Goal: Use online tool/utility: Utilize a website feature to perform a specific function

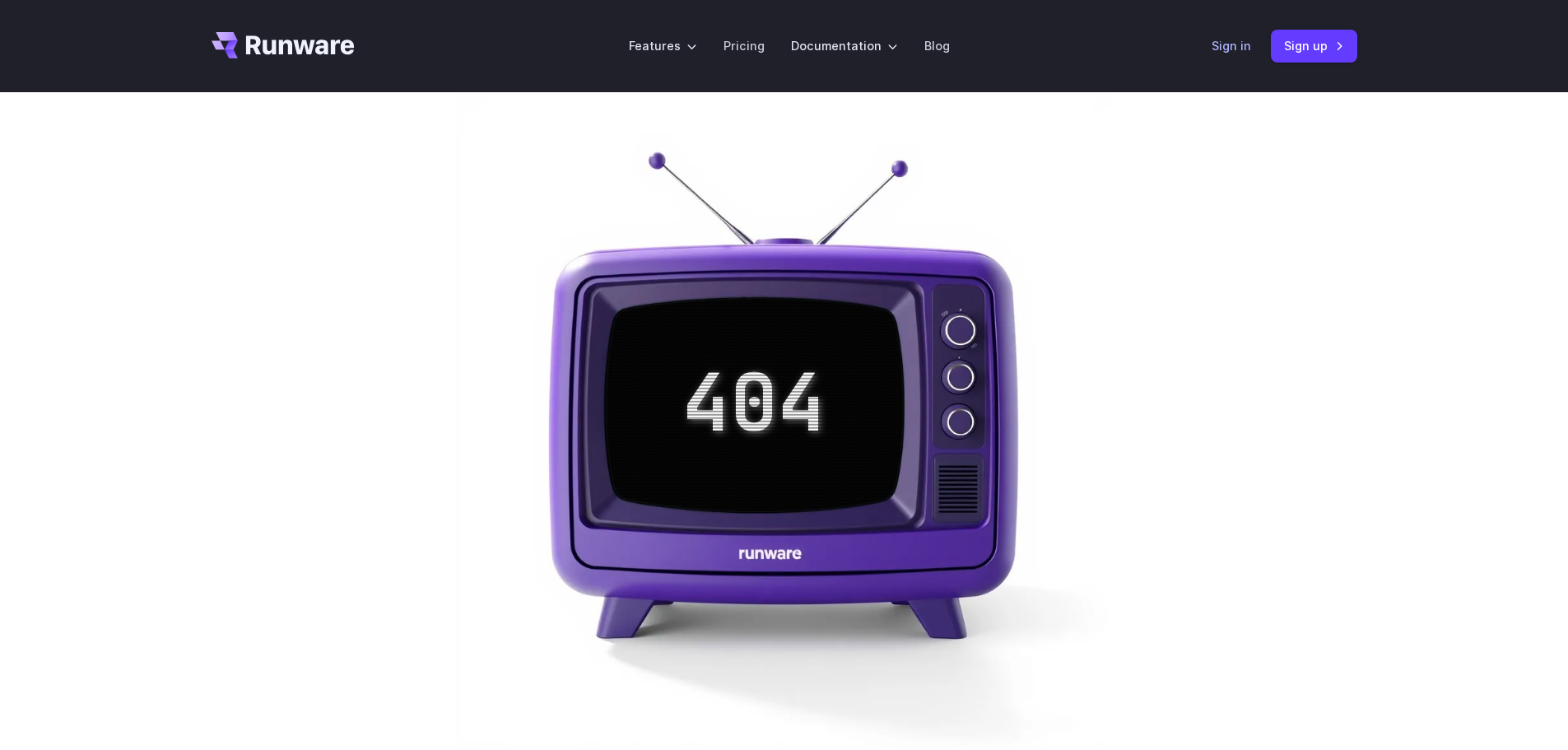
drag, startPoint x: 0, startPoint y: 0, endPoint x: 1239, endPoint y: 47, distance: 1239.9
click at [1239, 47] on link "Sign in" at bounding box center [1232, 45] width 39 height 19
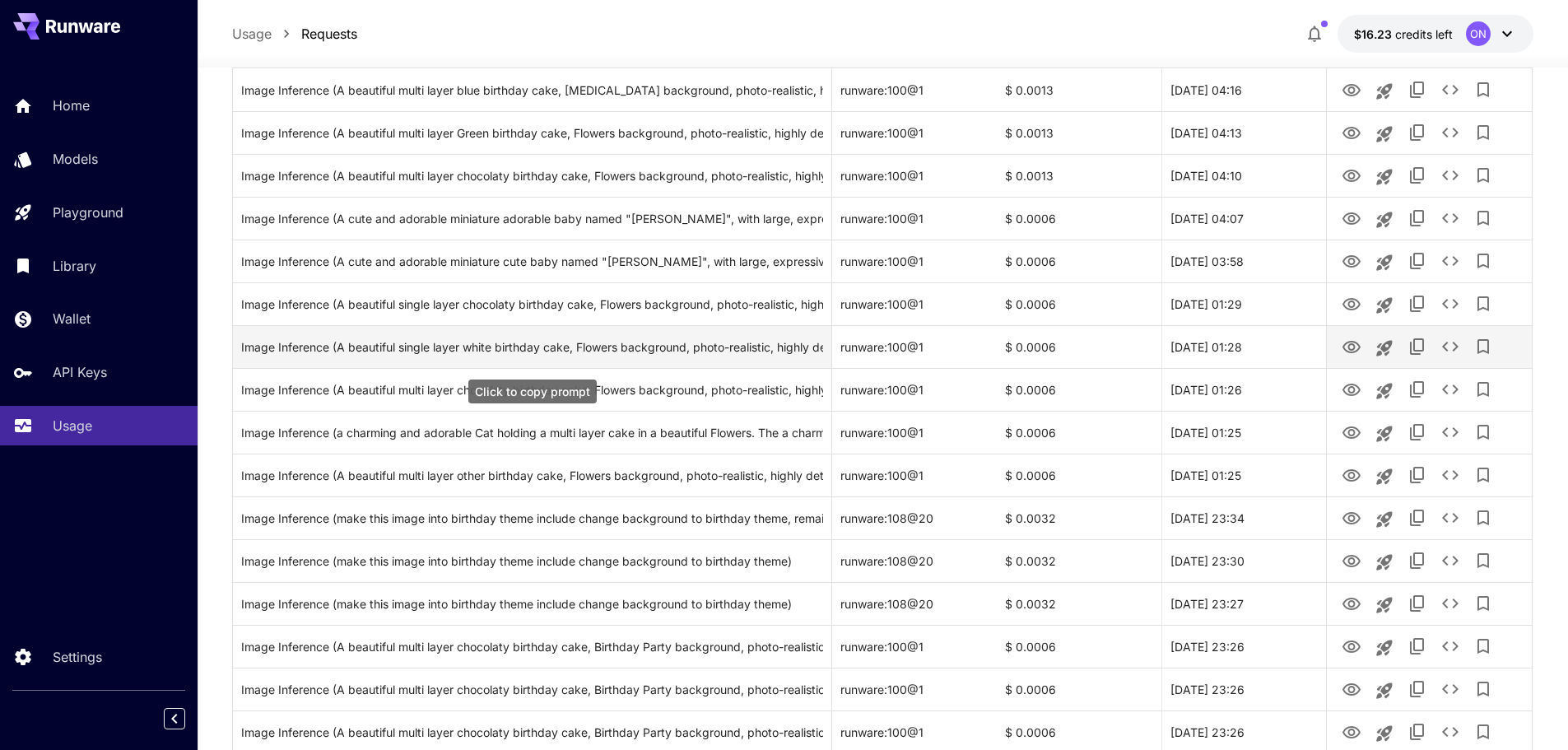
scroll to position [277, 0]
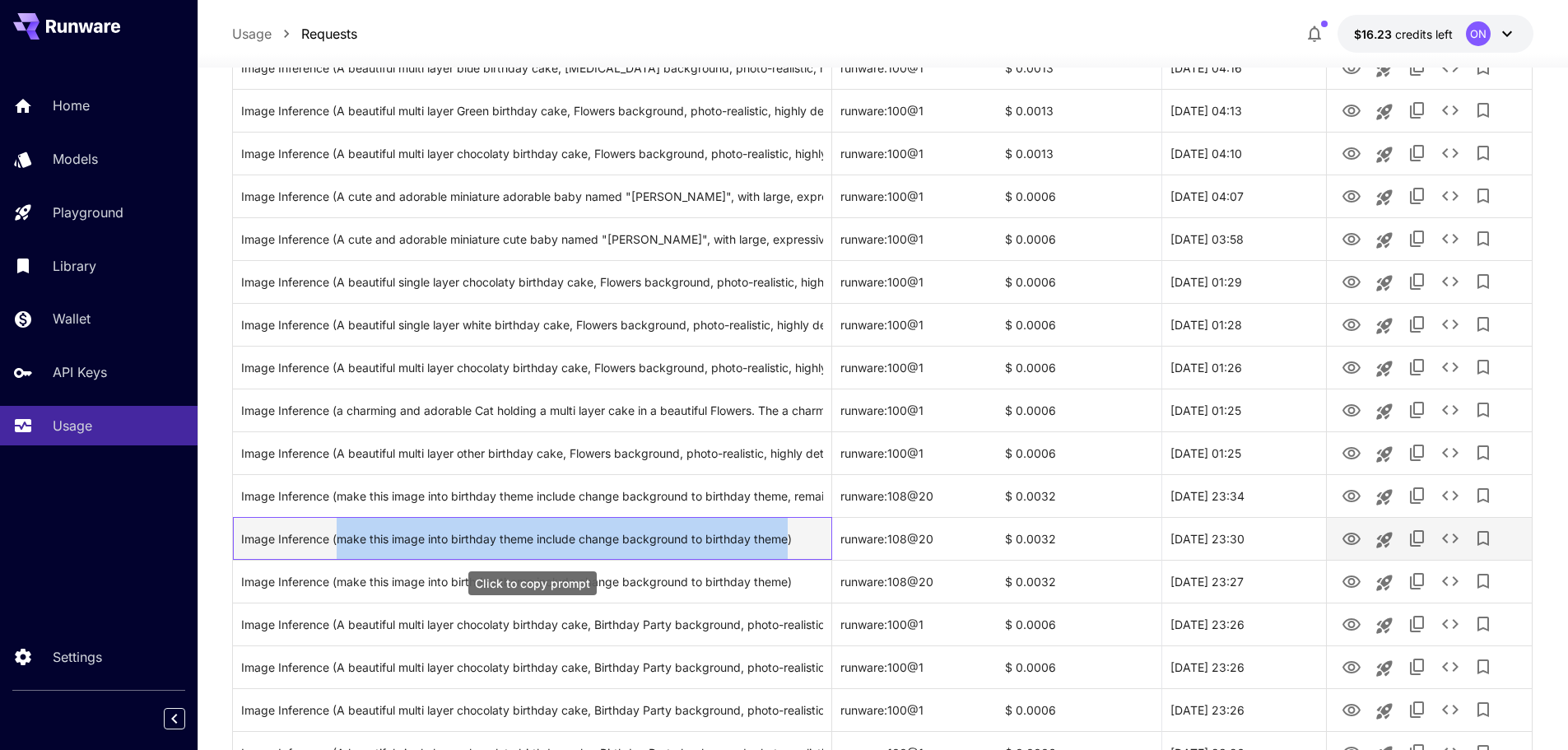
drag, startPoint x: 785, startPoint y: 543, endPoint x: 339, endPoint y: 548, distance: 446.0
click at [339, 548] on div "Image Inference (make this image into birthday theme include change background …" at bounding box center [532, 539] width 582 height 42
copy div "make this image into birthday theme include change background to birthday theme"
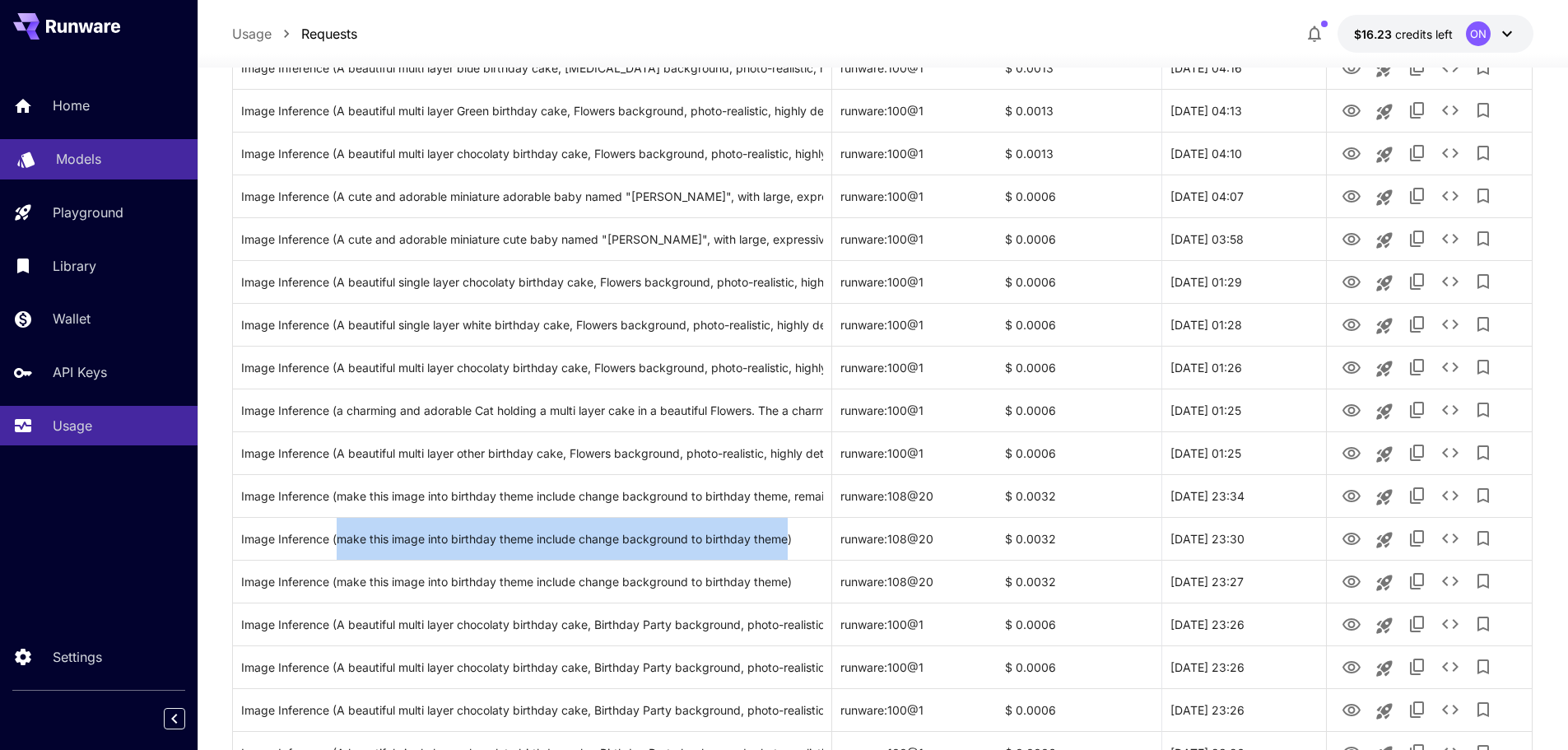
click at [89, 144] on link "Models" at bounding box center [99, 159] width 197 height 40
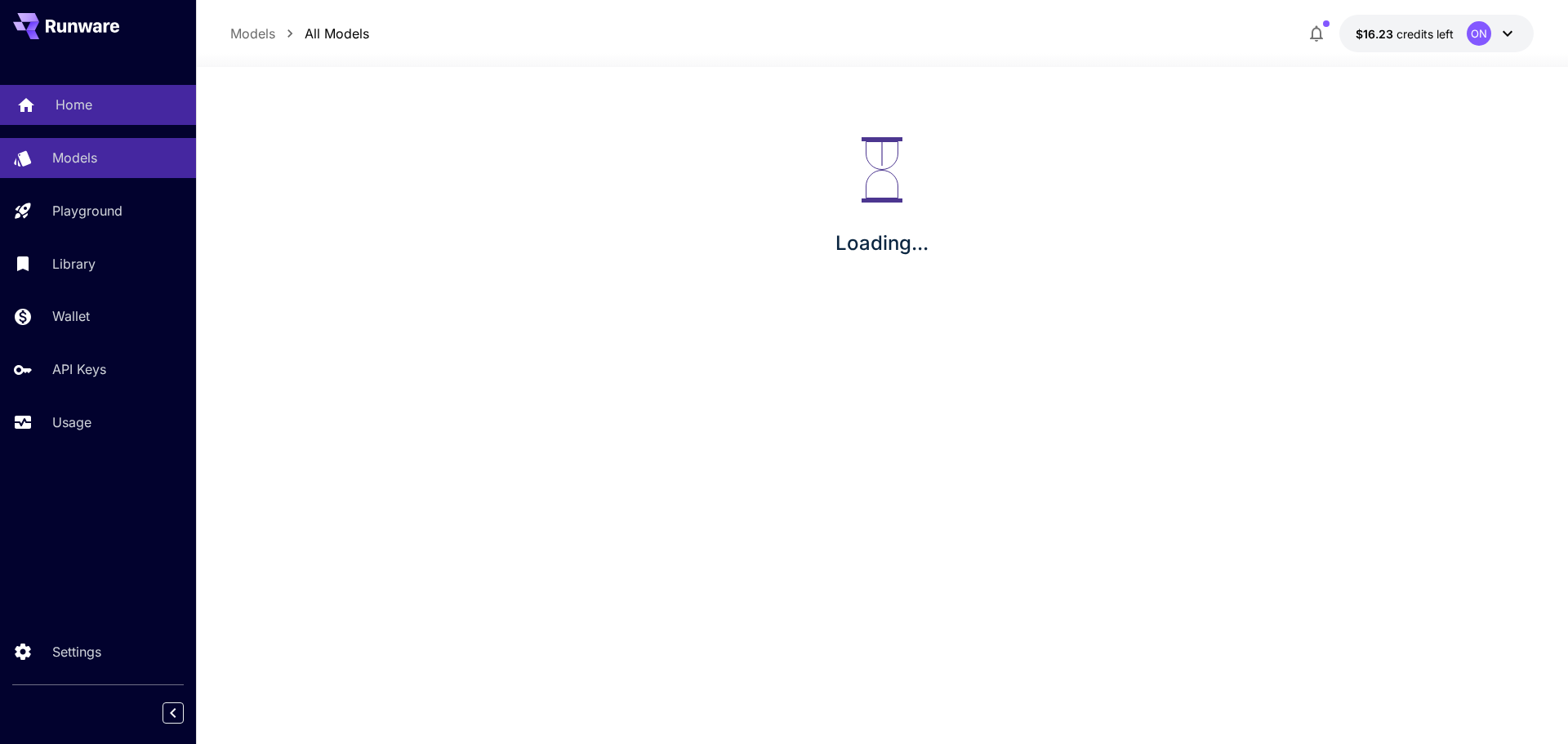
click at [84, 120] on link "Home" at bounding box center [98, 105] width 196 height 40
click at [1505, 37] on icon at bounding box center [1507, 33] width 20 height 20
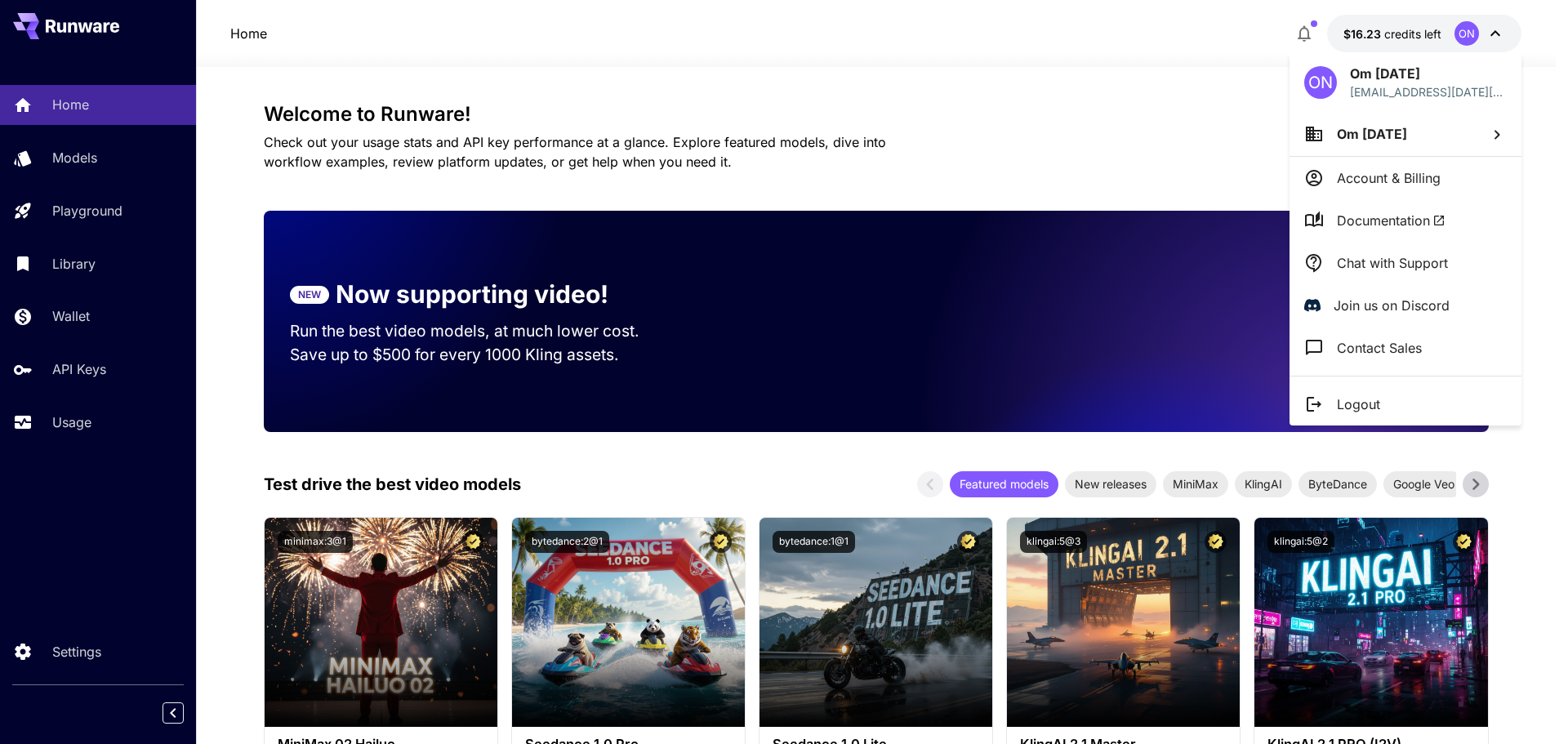
click at [235, 441] on div at bounding box center [784, 372] width 1568 height 744
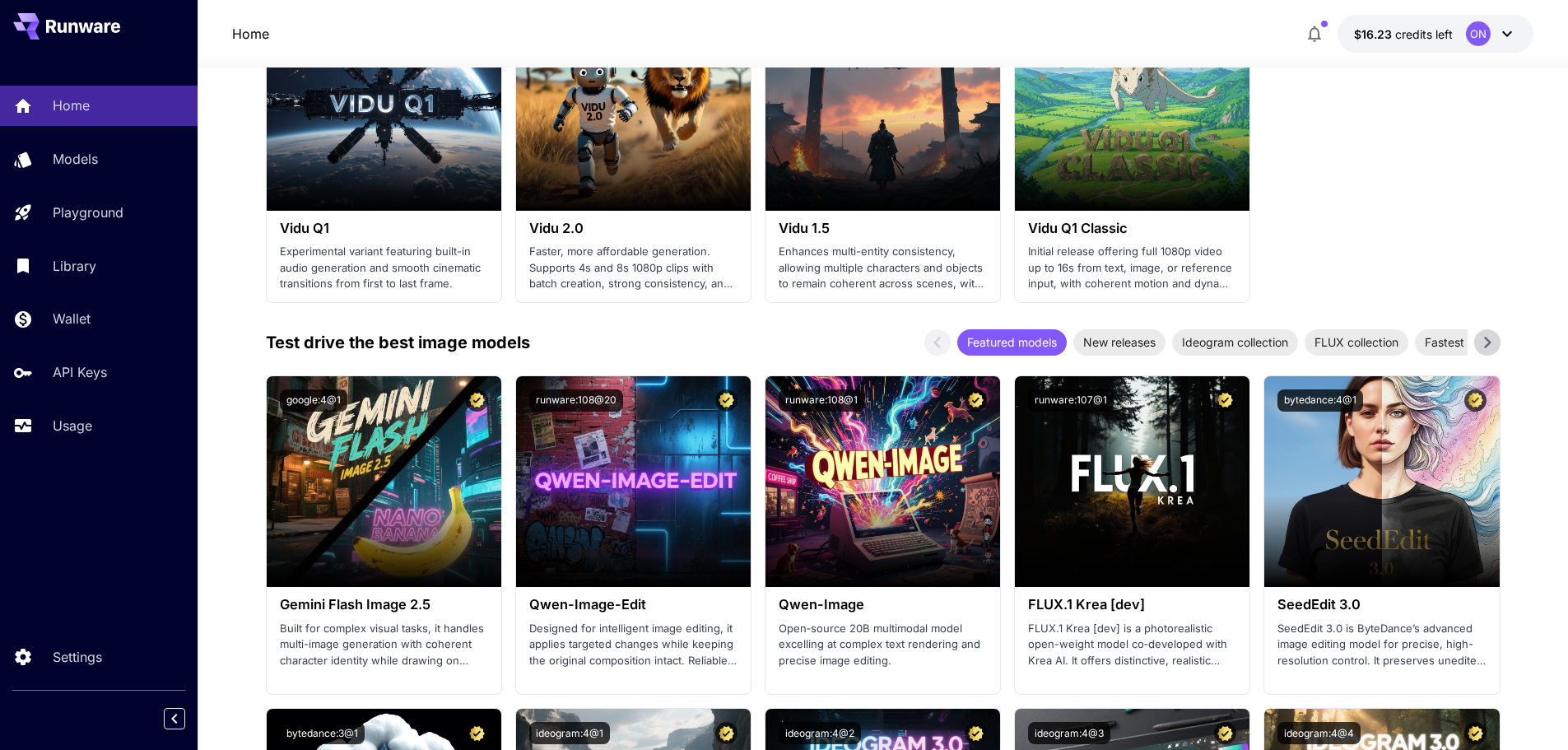
scroll to position [1470, 0]
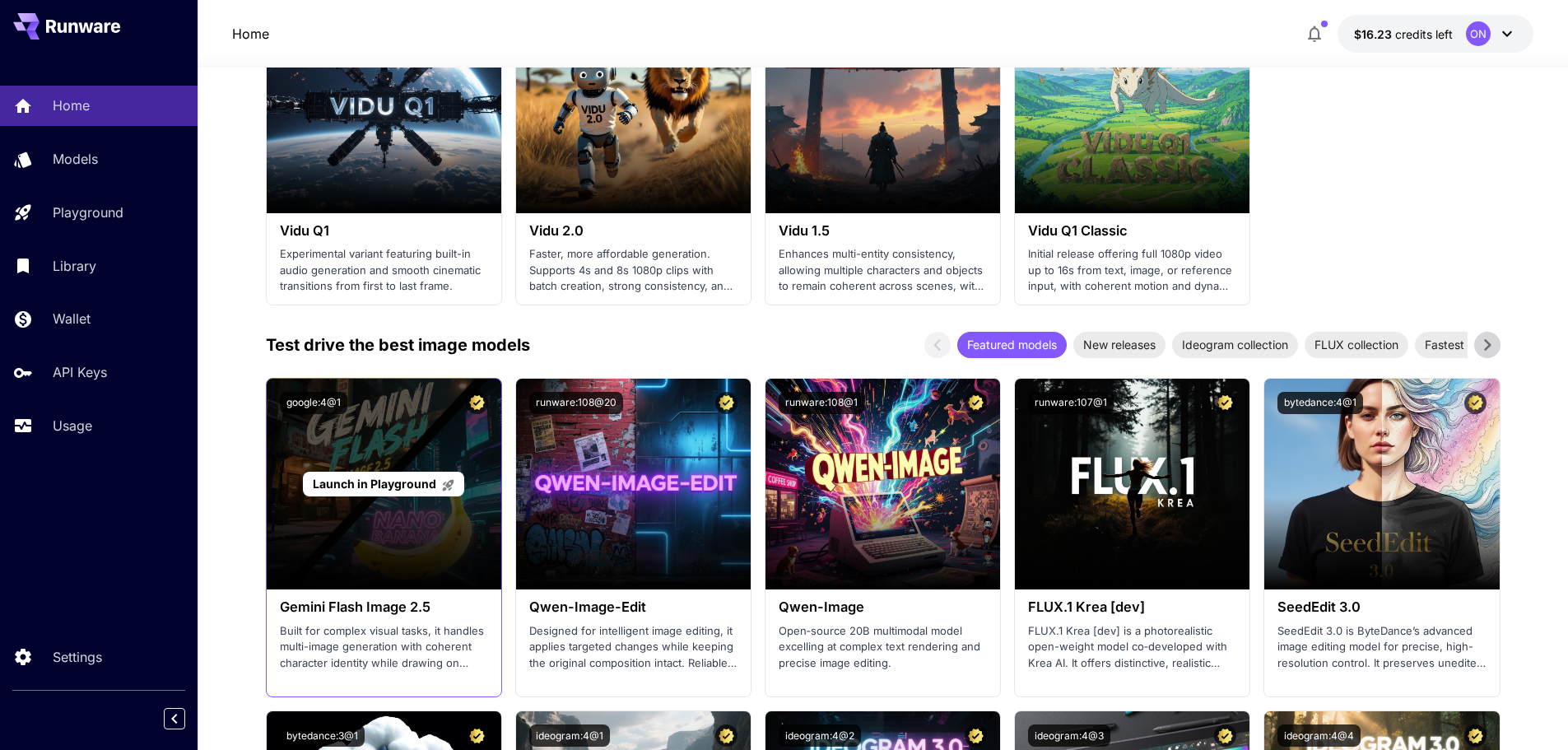
click at [382, 484] on span "Launch in Playground" at bounding box center [374, 484] width 123 height 14
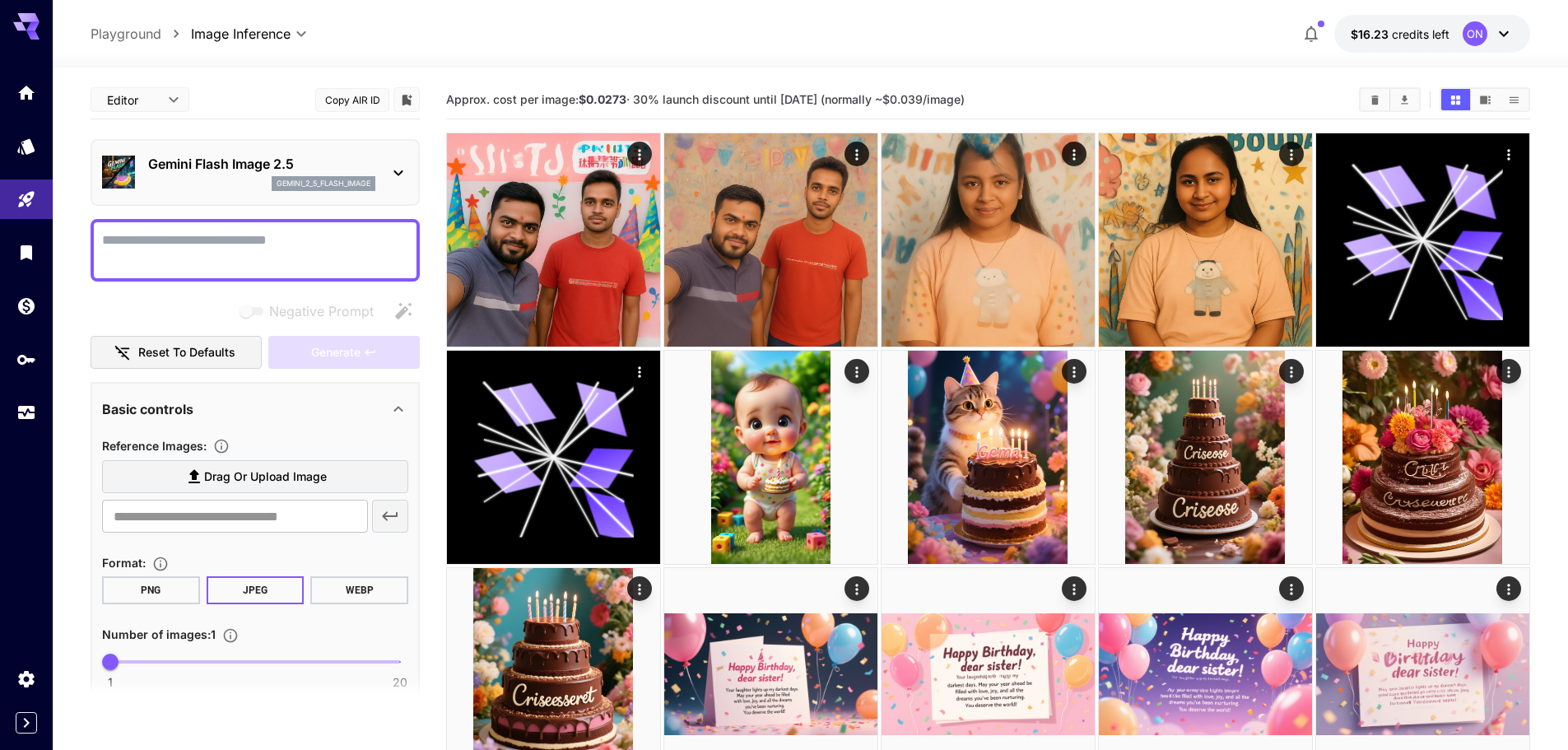
click at [263, 463] on label "Drag or upload image" at bounding box center [255, 477] width 306 height 34
click at [0, 0] on input "Drag or upload image" at bounding box center [0, 0] width 0 height 0
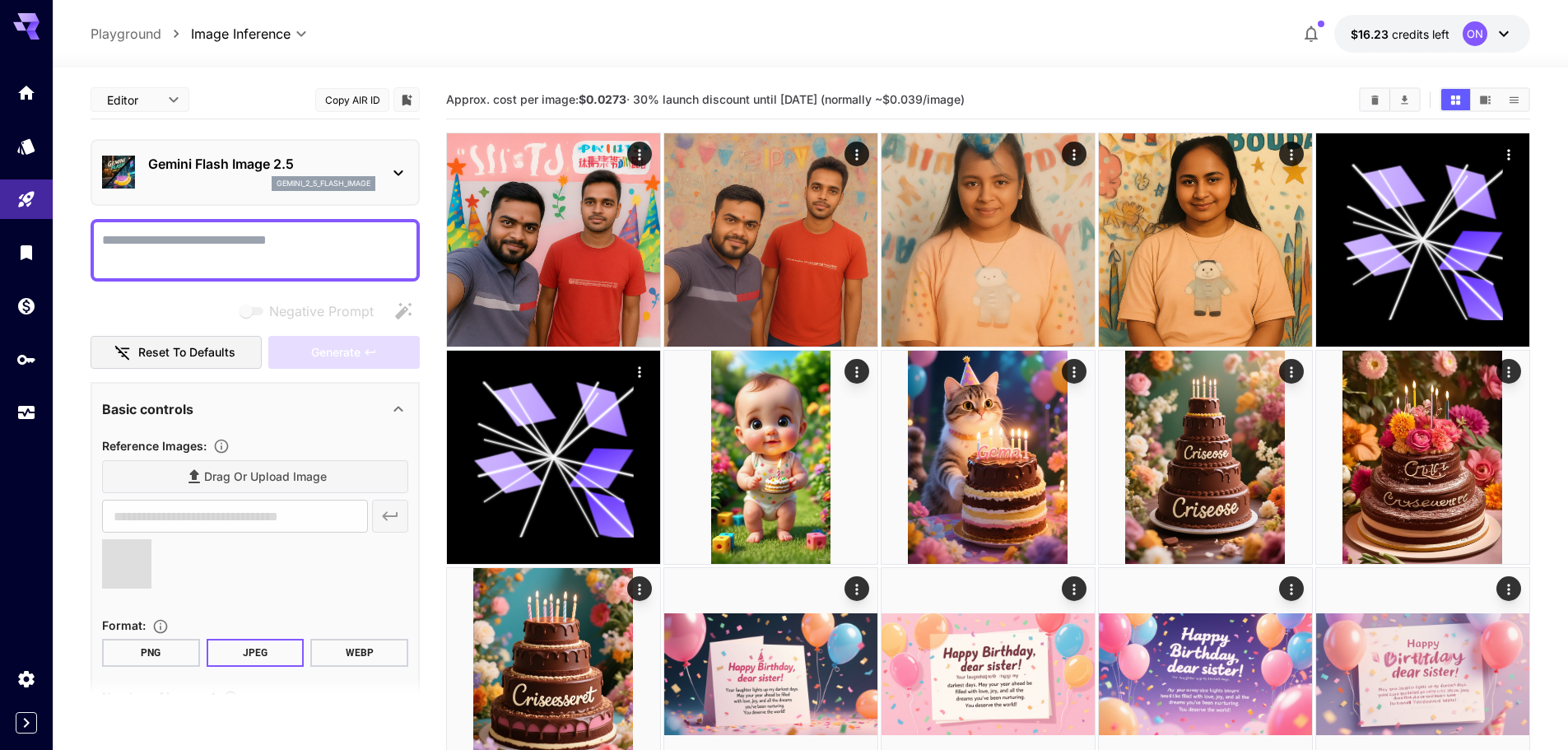
click at [218, 236] on textarea "Negative Prompt" at bounding box center [255, 250] width 306 height 39
type input "**********"
paste textarea "**********"
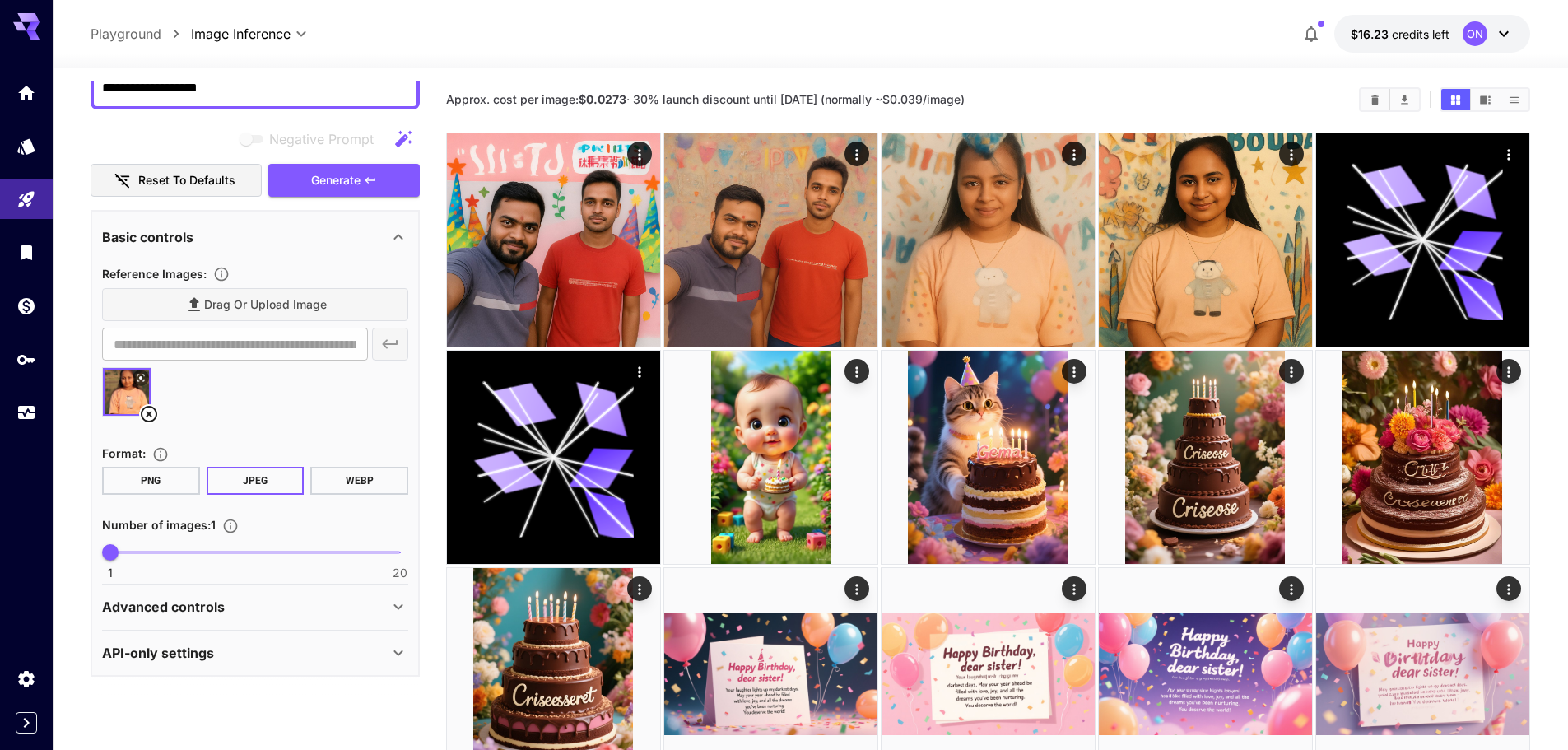
scroll to position [131, 0]
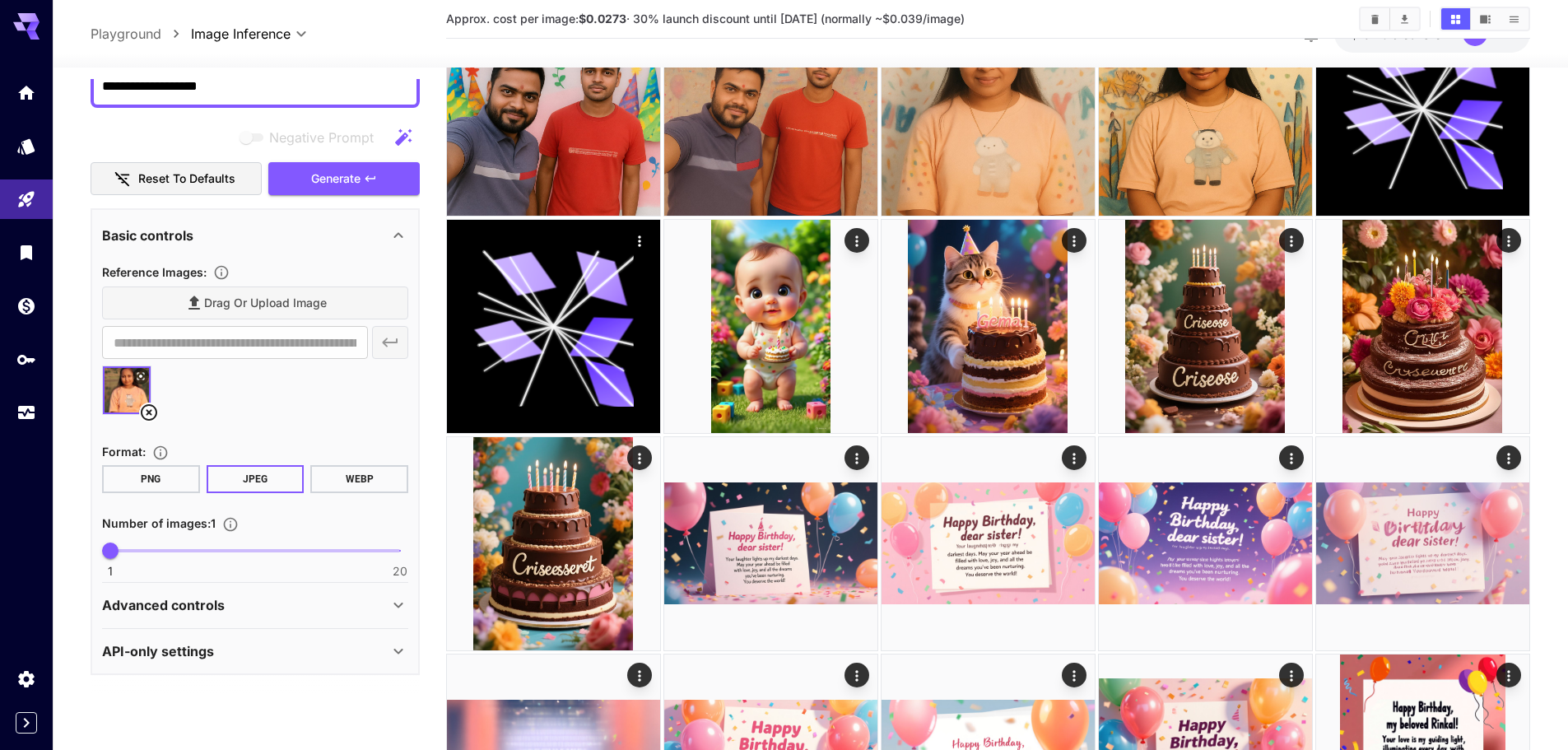
type textarea "**********"
click at [215, 608] on p "Advanced controls" at bounding box center [163, 605] width 122 height 20
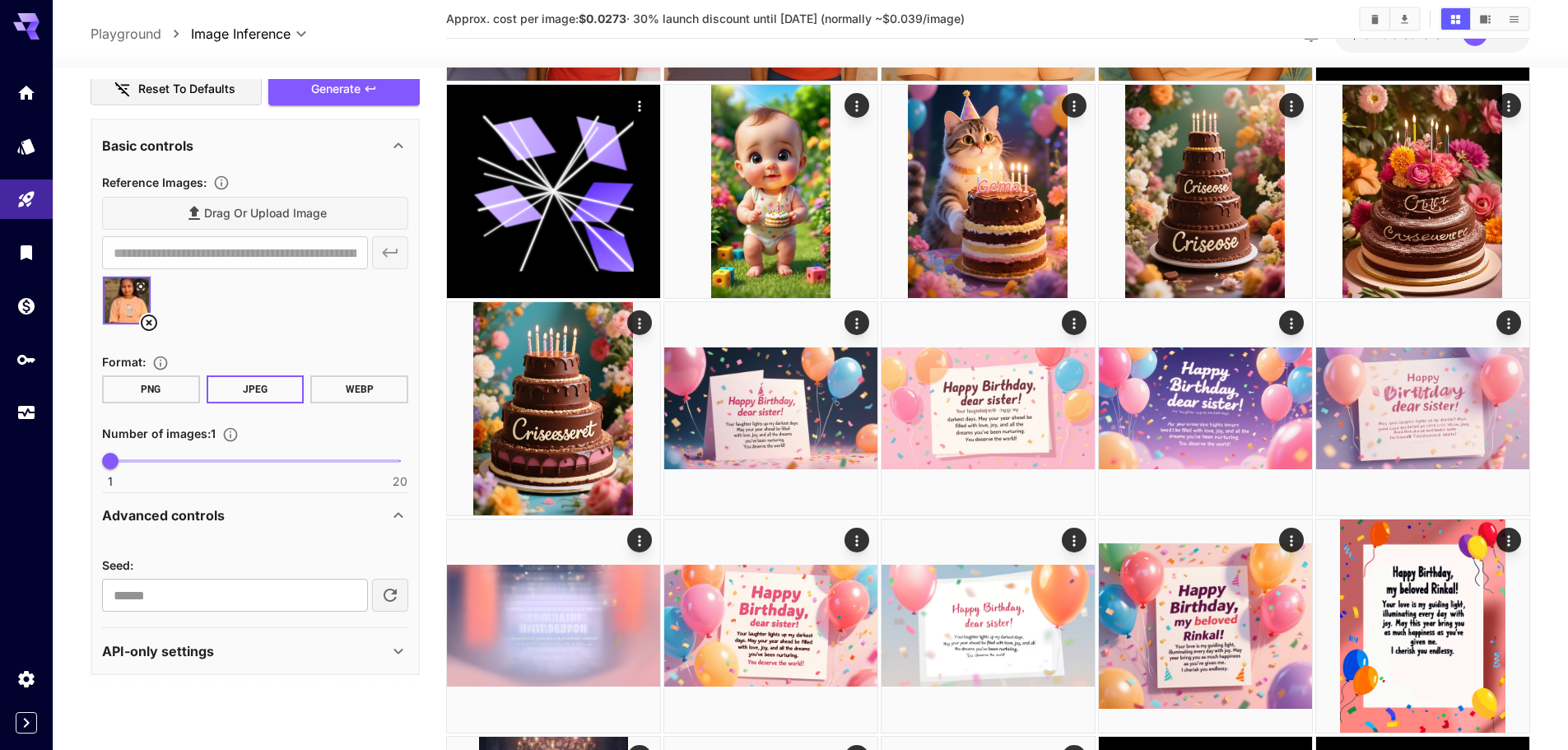
scroll to position [0, 0]
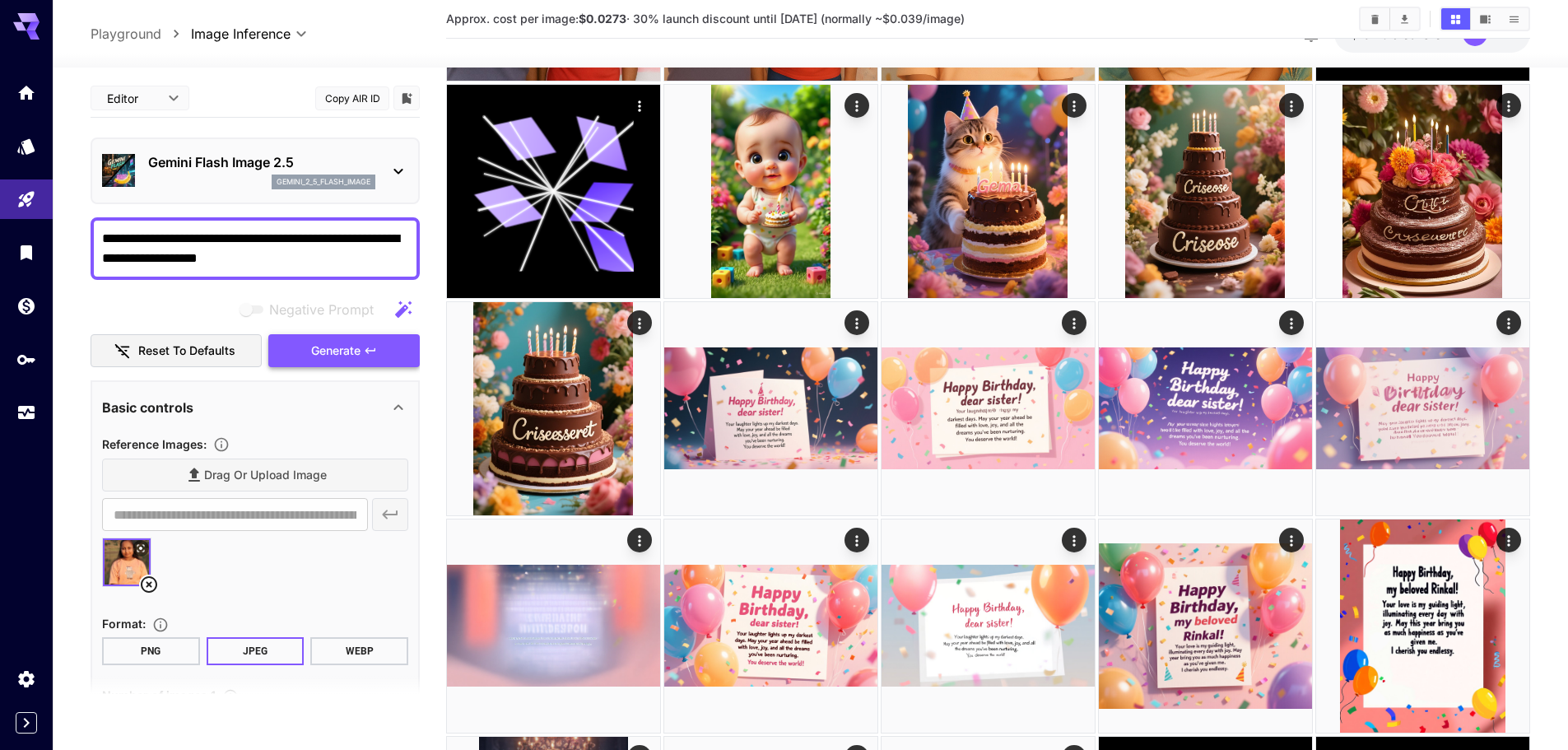
click at [330, 348] on span "Generate" at bounding box center [336, 350] width 49 height 21
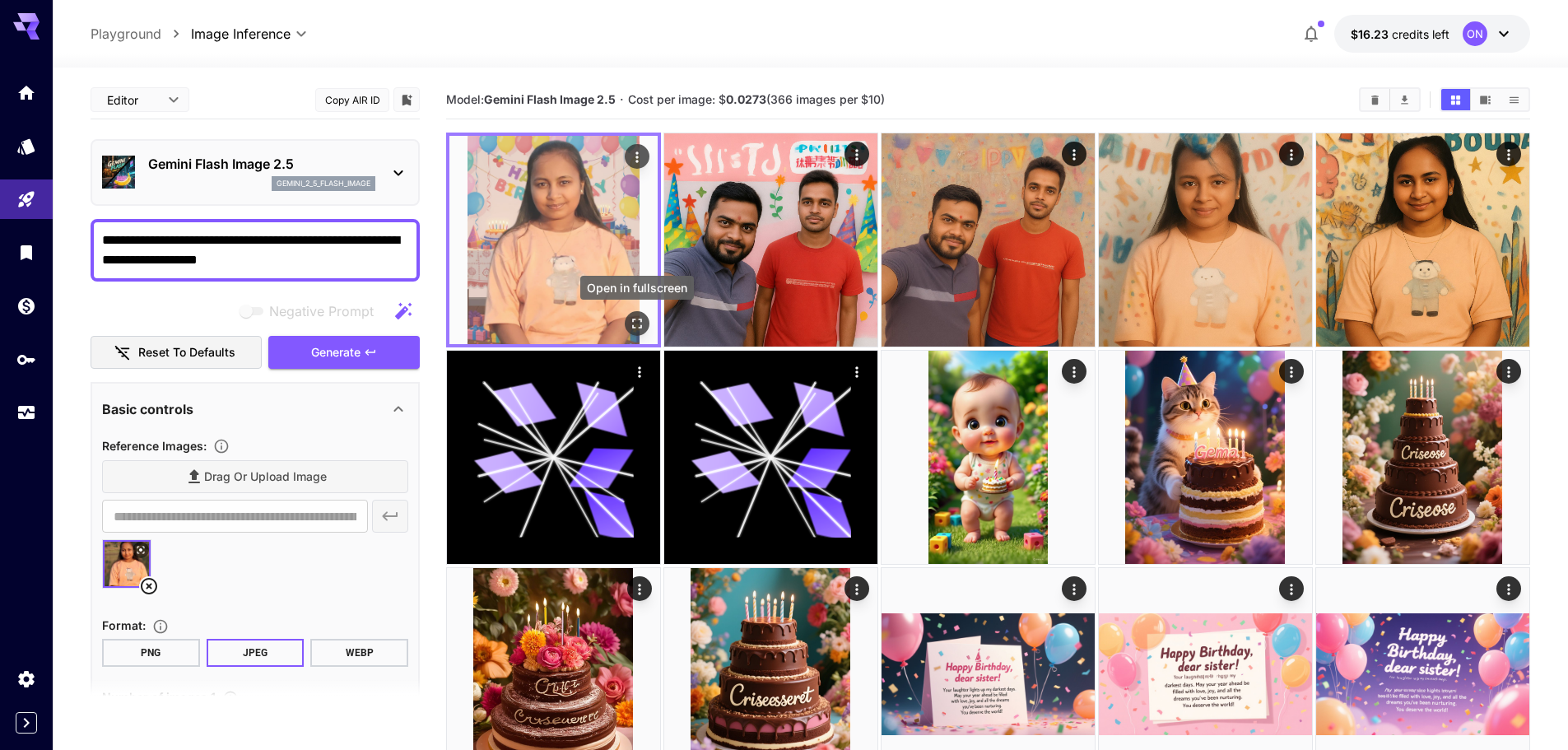
click at [636, 320] on icon "Open in fullscreen" at bounding box center [636, 323] width 17 height 17
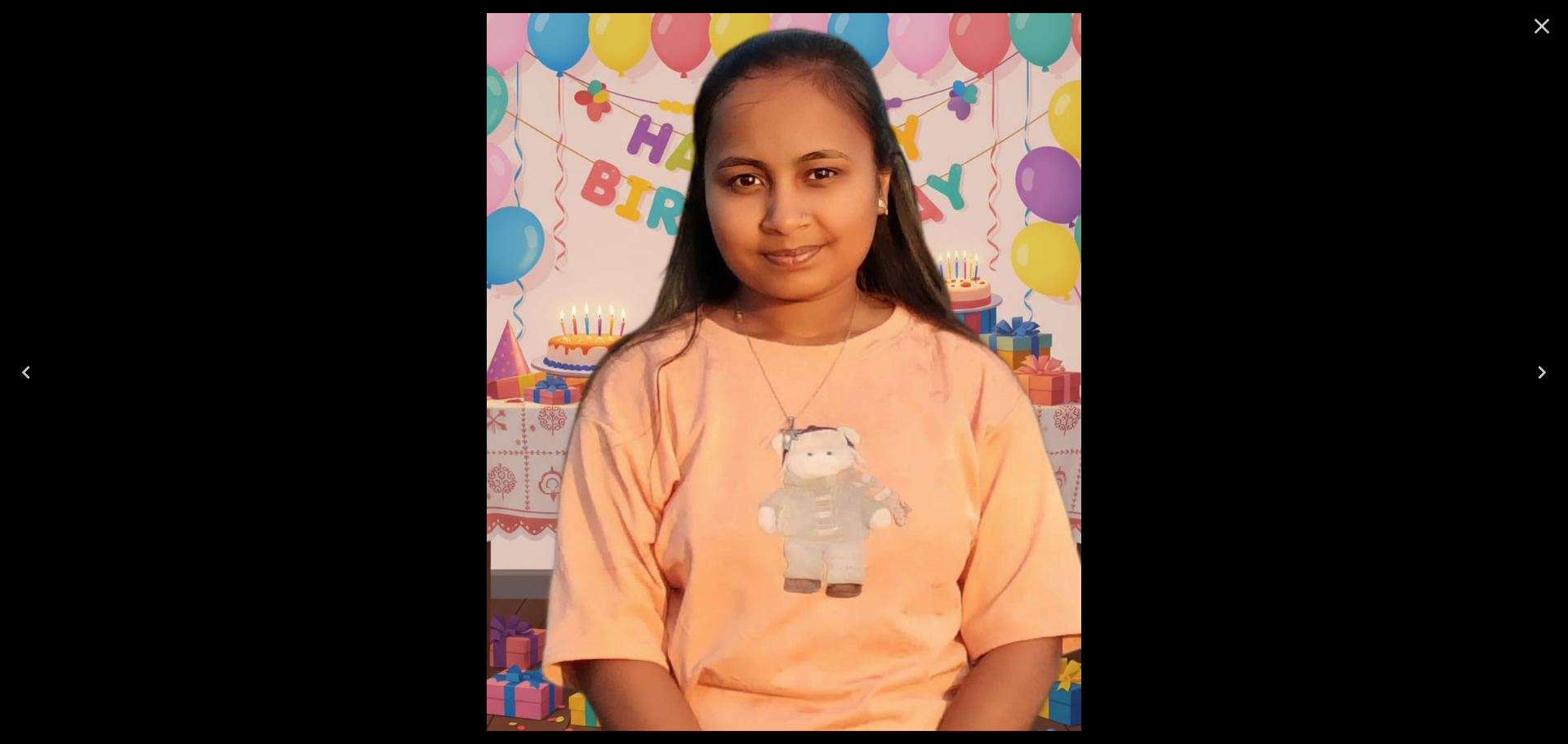
click at [1537, 26] on icon "Close" at bounding box center [1542, 25] width 26 height 26
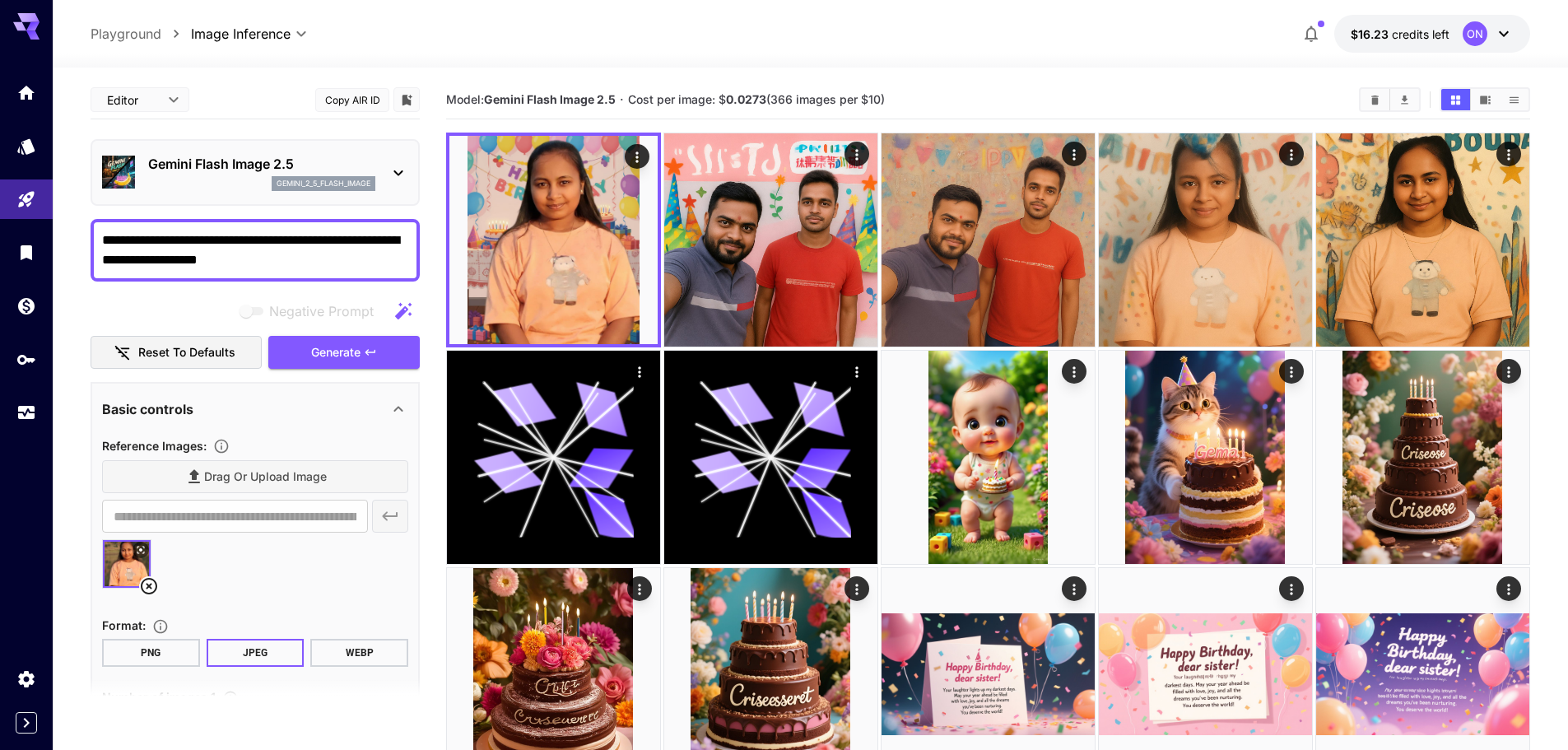
click at [781, 98] on span "Cost per image: $ 0.0273 (366 images per $10)" at bounding box center [756, 99] width 257 height 14
click at [929, 89] on div "Model: Gemini Flash Image 2.5 · Cost per image: $ 0.0273 (366 images per $10)" at bounding box center [988, 99] width 1083 height 25
drag, startPoint x: 786, startPoint y: 97, endPoint x: 771, endPoint y: 97, distance: 15.0
click at [771, 97] on span "Cost per image: $ 0.0273 (366 images per $10)" at bounding box center [756, 99] width 257 height 14
click at [946, 84] on div "Model: Gemini Flash Image 2.5 · Cost per image: $ 0.0273 (366 images per $10)" at bounding box center [988, 100] width 1083 height 38
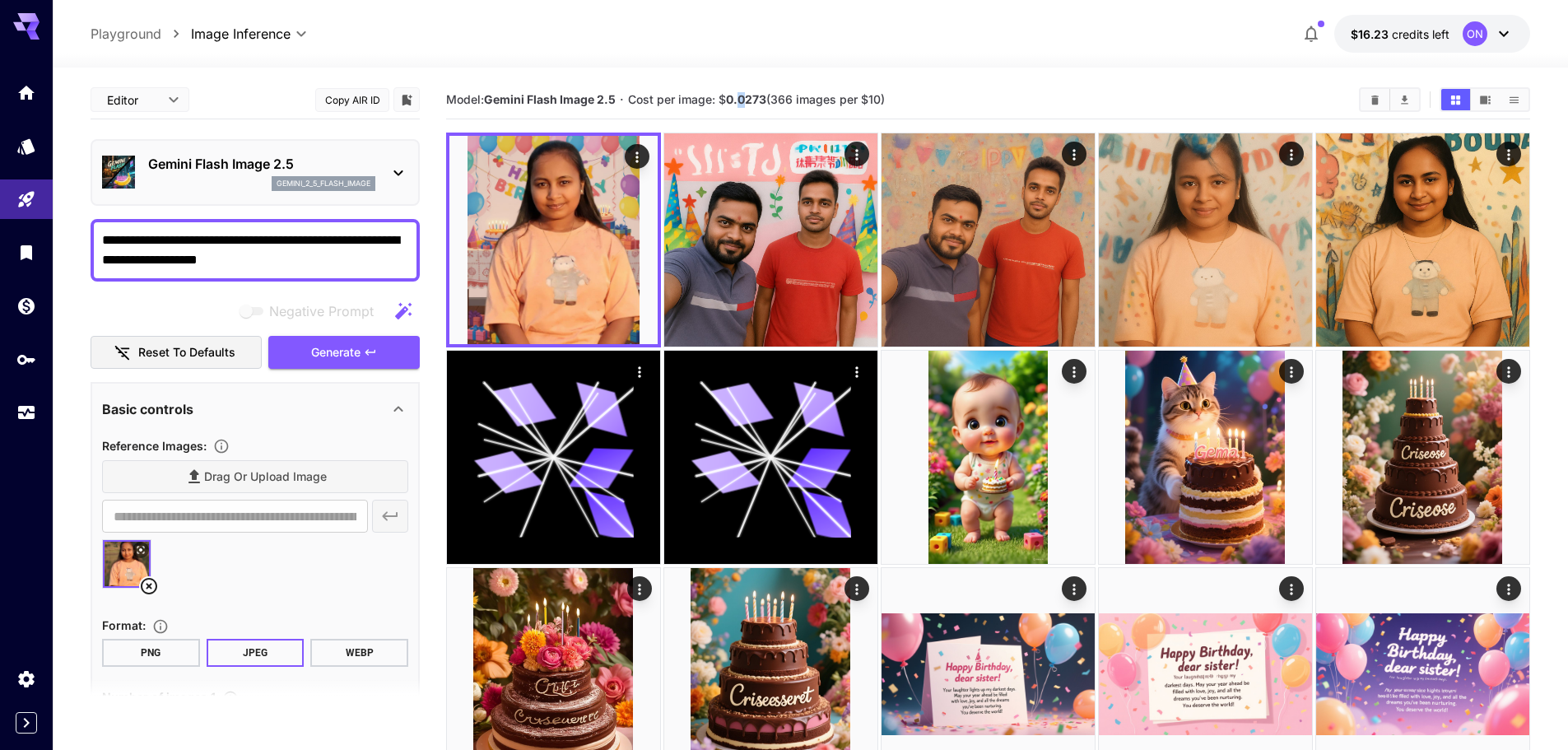
click at [741, 101] on b "0.0273" at bounding box center [746, 99] width 40 height 14
click at [948, 52] on div at bounding box center [809, 57] width 1515 height 20
